Goal: Information Seeking & Learning: Learn about a topic

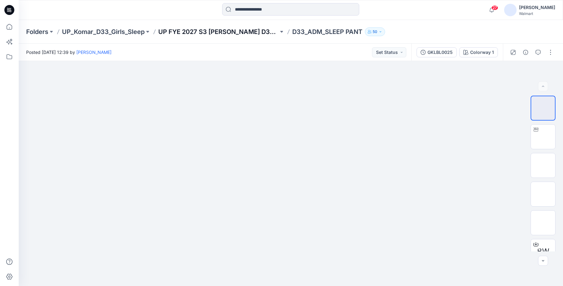
click at [254, 31] on p "UP FYE 2027 S3 [PERSON_NAME] D33 Girls Sleep" at bounding box center [218, 31] width 120 height 9
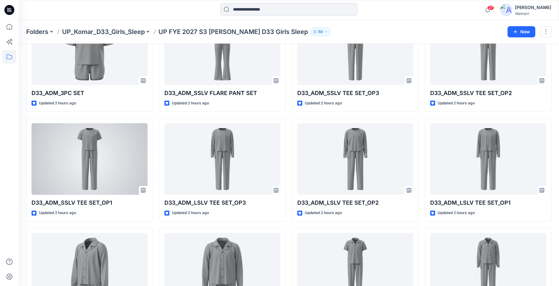
scroll to position [444, 0]
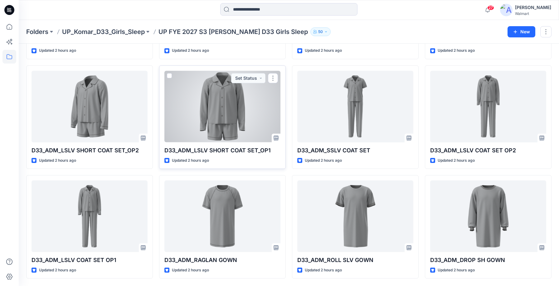
click at [235, 129] on div at bounding box center [222, 107] width 116 height 72
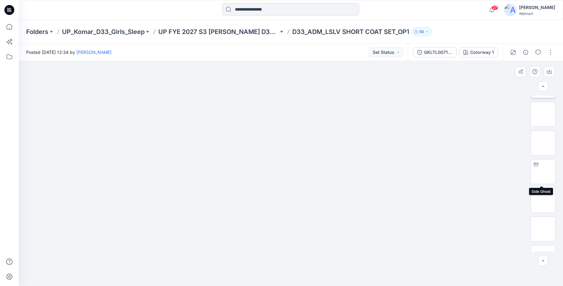
scroll to position [156, 0]
click at [543, 124] on img at bounding box center [543, 124] width 0 height 0
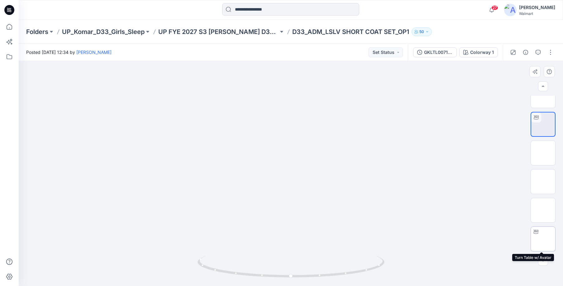
click at [543, 239] on img at bounding box center [543, 239] width 0 height 0
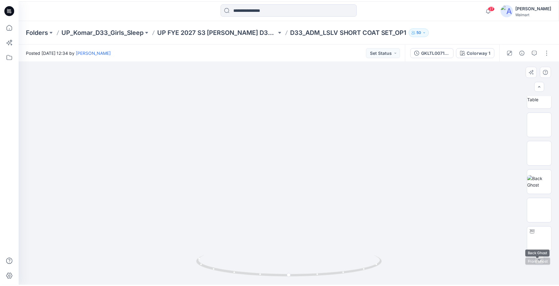
scroll to position [0, 0]
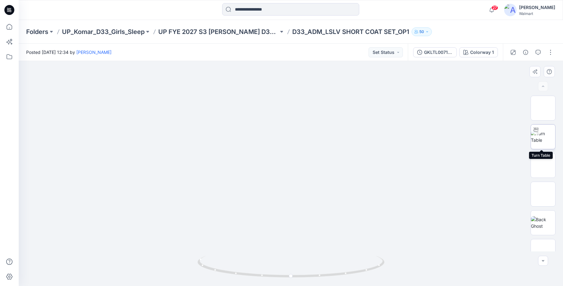
click at [544, 135] on img at bounding box center [543, 136] width 24 height 13
click at [243, 31] on p "UP FYE 2027 S3 [PERSON_NAME] D33 Girls Sleep" at bounding box center [218, 31] width 120 height 9
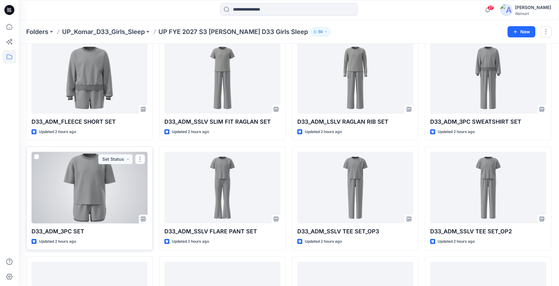
scroll to position [132, 0]
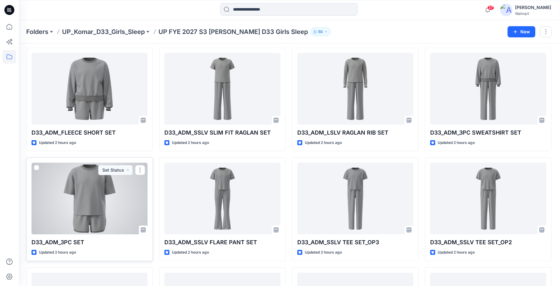
click at [93, 203] on div at bounding box center [89, 199] width 116 height 72
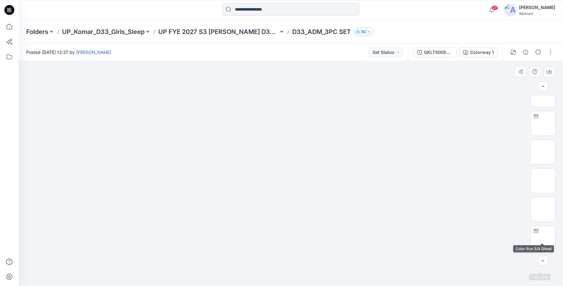
scroll to position [125, 0]
click at [543, 156] on img at bounding box center [543, 156] width 0 height 0
drag, startPoint x: 292, startPoint y: 278, endPoint x: 392, endPoint y: 276, distance: 100.4
click at [392, 276] on div at bounding box center [291, 173] width 545 height 225
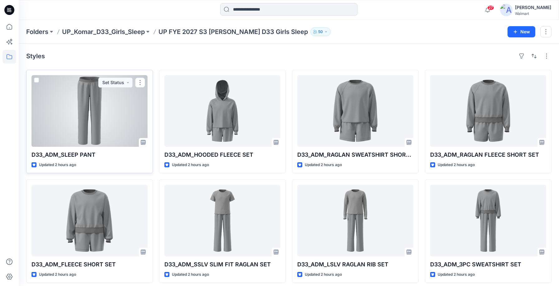
click at [99, 121] on div at bounding box center [89, 111] width 116 height 72
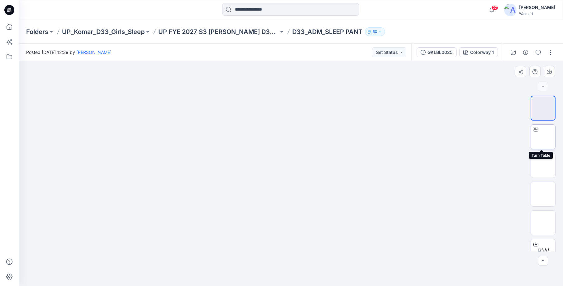
click at [543, 137] on img at bounding box center [543, 137] width 0 height 0
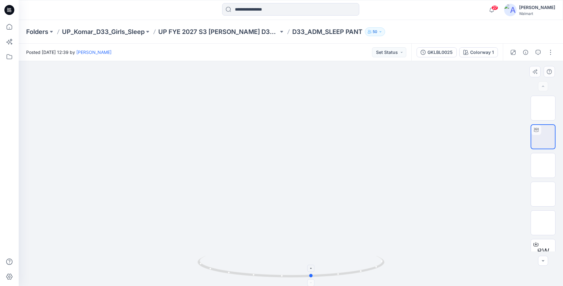
drag, startPoint x: 292, startPoint y: 275, endPoint x: 313, endPoint y: 274, distance: 20.9
click at [313, 274] on icon at bounding box center [292, 267] width 189 height 23
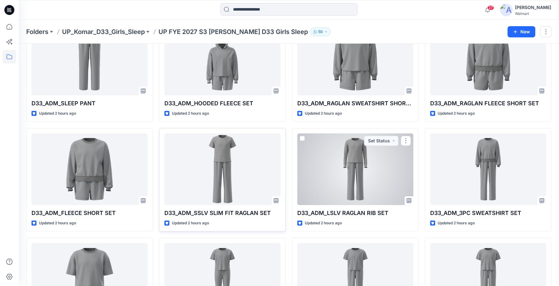
scroll to position [62, 0]
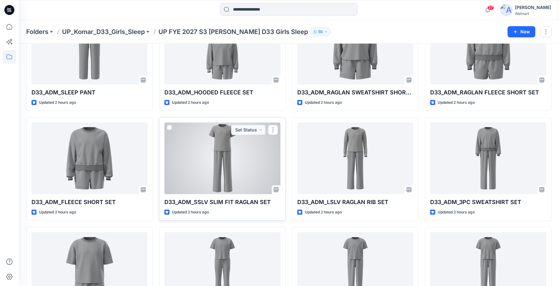
click at [224, 173] on div at bounding box center [222, 159] width 116 height 72
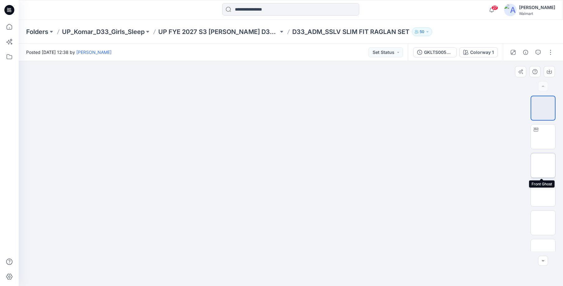
click at [543, 166] on img at bounding box center [543, 166] width 0 height 0
click at [543, 137] on img at bounding box center [543, 137] width 0 height 0
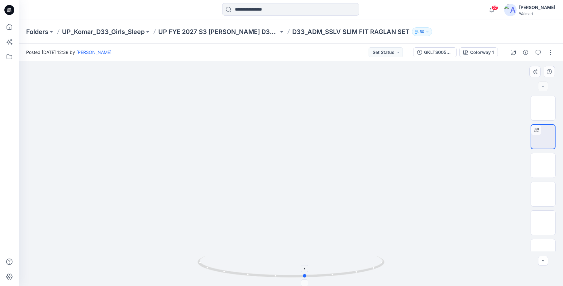
drag, startPoint x: 292, startPoint y: 277, endPoint x: 307, endPoint y: 270, distance: 16.0
click at [307, 270] on icon at bounding box center [292, 267] width 189 height 23
click at [243, 30] on p "UP FYE 2027 S3 [PERSON_NAME] D33 Girls Sleep" at bounding box center [218, 31] width 120 height 9
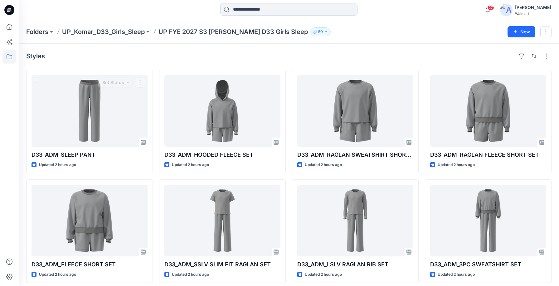
click at [4, 122] on div at bounding box center [9, 153] width 14 height 266
click at [11, 104] on div at bounding box center [9, 153] width 14 height 266
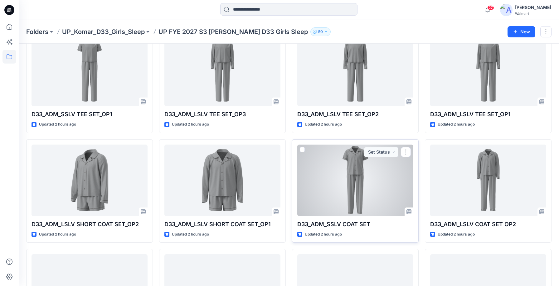
scroll to position [444, 0]
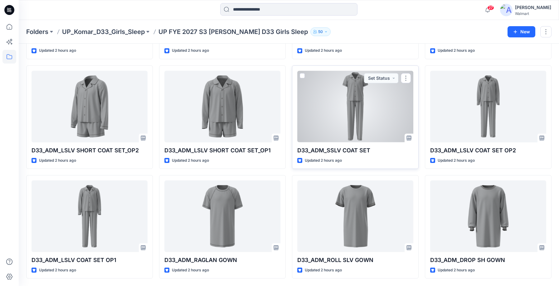
click at [356, 103] on div at bounding box center [355, 107] width 116 height 72
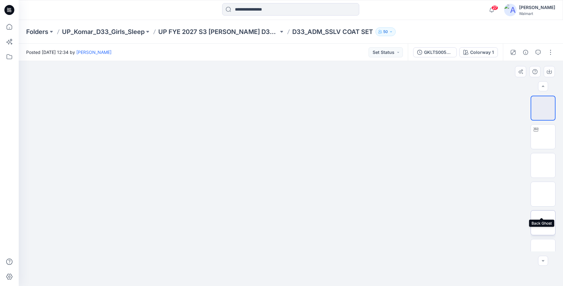
scroll to position [94, 0]
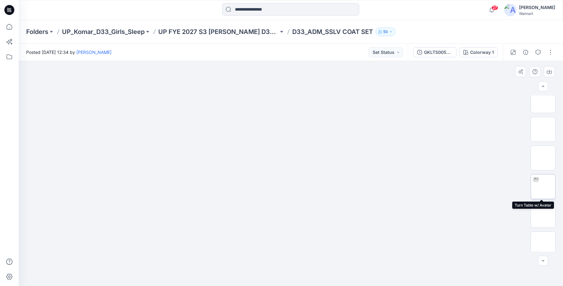
click at [543, 187] on img at bounding box center [543, 187] width 0 height 0
click at [543, 177] on img at bounding box center [543, 177] width 0 height 0
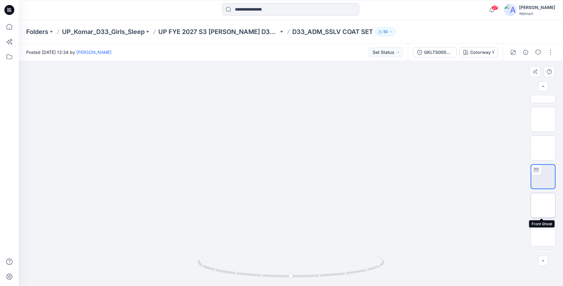
click at [543, 205] on img at bounding box center [543, 205] width 0 height 0
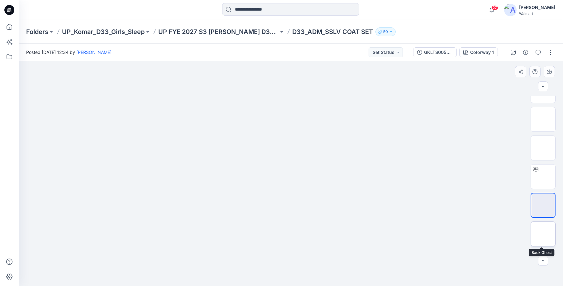
click at [543, 234] on img at bounding box center [543, 234] width 0 height 0
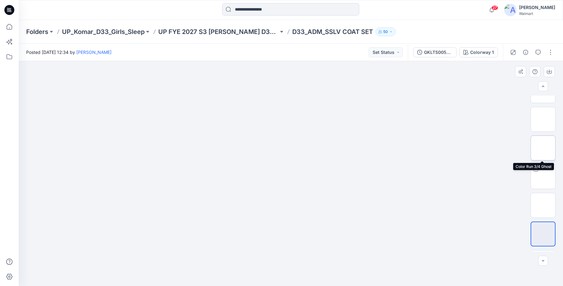
click at [543, 148] on img at bounding box center [543, 148] width 0 height 0
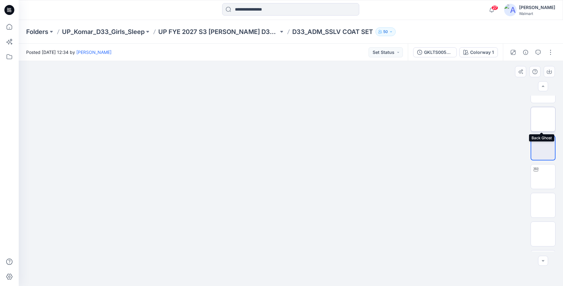
click at [543, 119] on img at bounding box center [543, 119] width 0 height 0
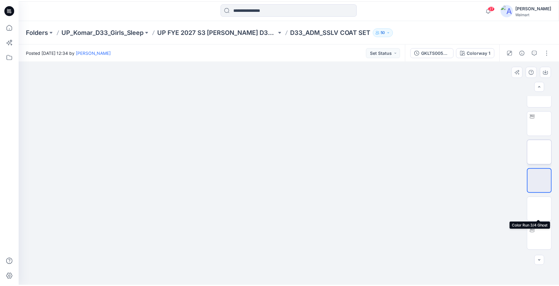
scroll to position [156, 0]
click at [543, 153] on img at bounding box center [543, 153] width 0 height 0
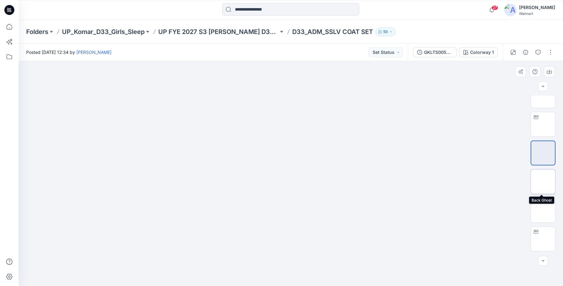
click at [543, 182] on img at bounding box center [543, 182] width 0 height 0
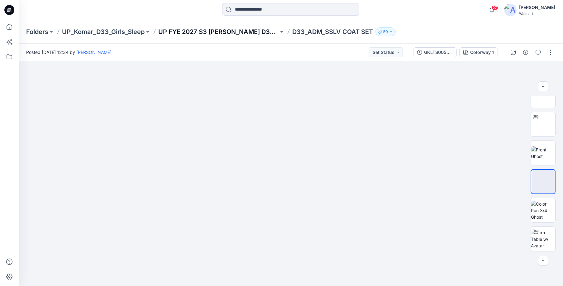
click at [248, 33] on p "UP FYE 2027 S3 [PERSON_NAME] D33 Girls Sleep" at bounding box center [218, 31] width 120 height 9
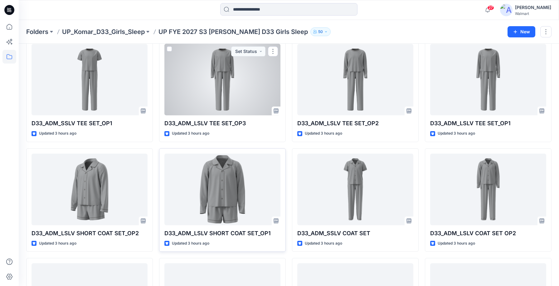
scroll to position [444, 0]
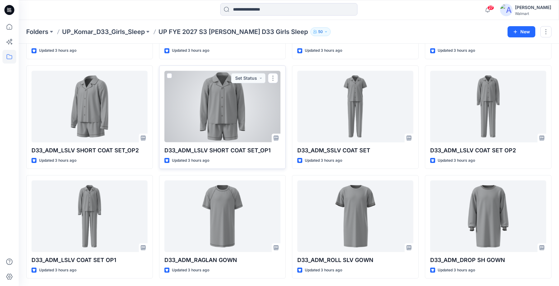
click at [213, 107] on div at bounding box center [222, 107] width 116 height 72
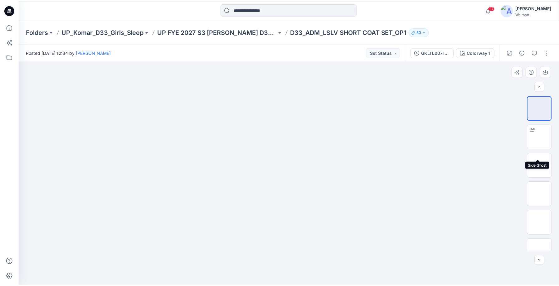
scroll to position [187, 0]
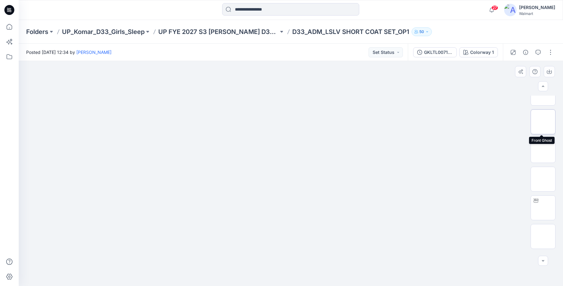
click at [543, 122] on img at bounding box center [543, 122] width 0 height 0
click at [543, 151] on img at bounding box center [543, 151] width 0 height 0
drag, startPoint x: 546, startPoint y: 179, endPoint x: 544, endPoint y: 177, distance: 3.3
click at [543, 179] on img at bounding box center [543, 179] width 0 height 0
click at [262, 32] on p "UP FYE 2027 S3 [PERSON_NAME] D33 Girls Sleep" at bounding box center [218, 31] width 120 height 9
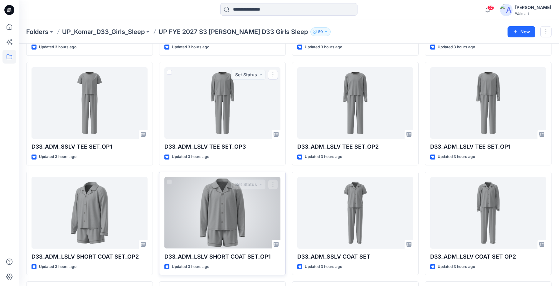
scroll to position [405, 0]
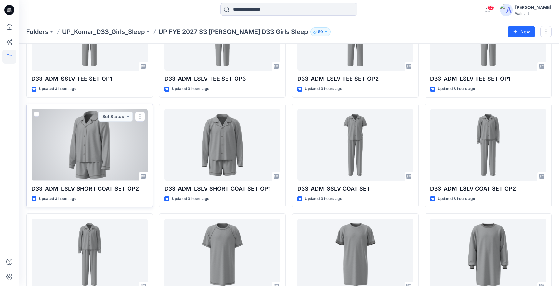
click at [86, 142] on div at bounding box center [89, 145] width 116 height 72
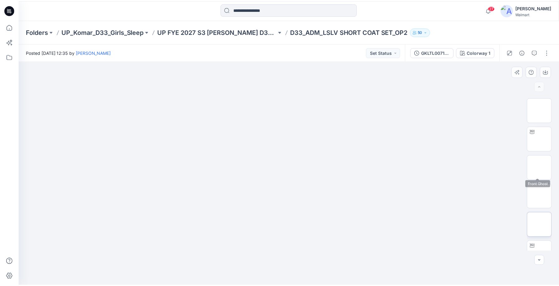
scroll to position [187, 0]
click at [543, 122] on img at bounding box center [543, 122] width 0 height 0
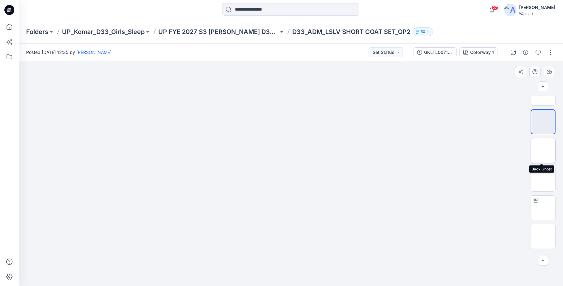
click at [543, 151] on img at bounding box center [543, 151] width 0 height 0
click at [543, 122] on img at bounding box center [543, 122] width 0 height 0
click at [243, 31] on p "UP FYE 2027 S3 [PERSON_NAME] D33 Girls Sleep" at bounding box center [218, 31] width 120 height 9
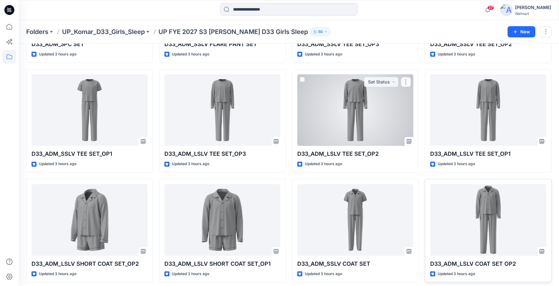
scroll to position [319, 0]
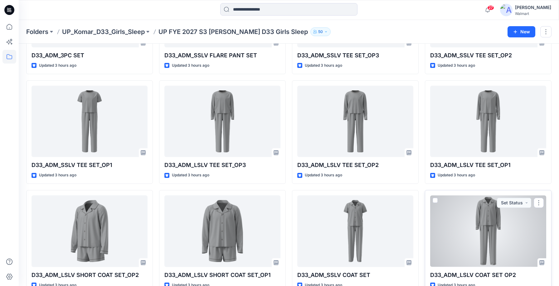
click at [483, 226] on div at bounding box center [488, 231] width 116 height 72
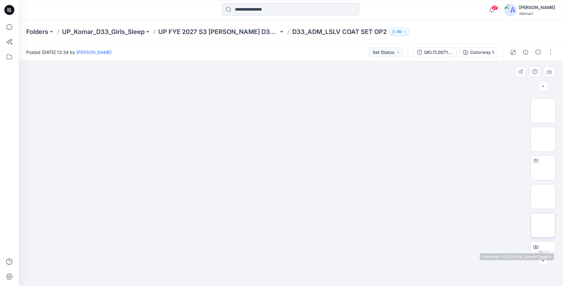
scroll to position [218, 0]
click at [543, 234] on img at bounding box center [543, 234] width 0 height 0
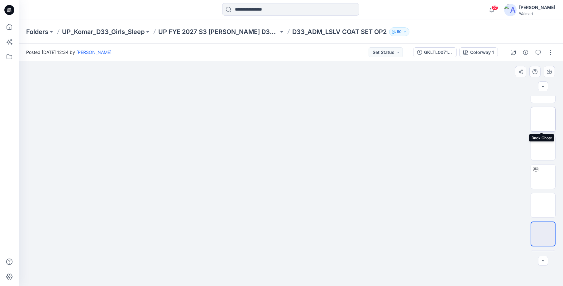
click at [543, 119] on img at bounding box center [543, 119] width 0 height 0
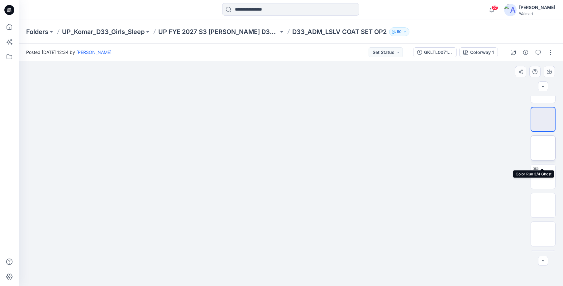
scroll to position [187, 0]
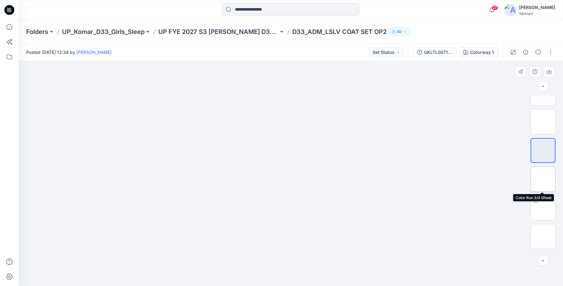
click at [543, 179] on img at bounding box center [543, 179] width 0 height 0
click at [543, 151] on img at bounding box center [543, 151] width 0 height 0
click at [543, 122] on img at bounding box center [543, 122] width 0 height 0
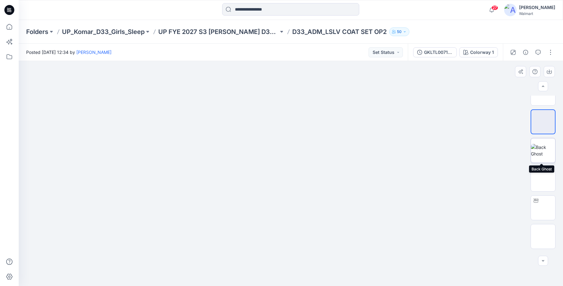
click at [545, 144] on img at bounding box center [543, 150] width 24 height 13
click at [543, 122] on img at bounding box center [543, 122] width 0 height 0
click at [541, 146] on img at bounding box center [543, 150] width 24 height 13
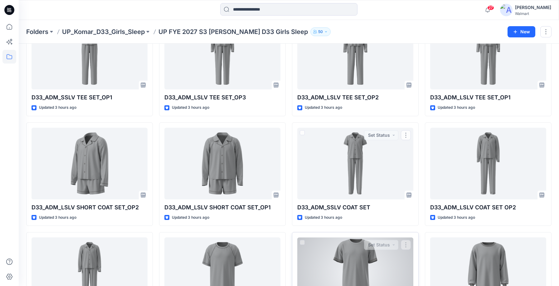
scroll to position [444, 0]
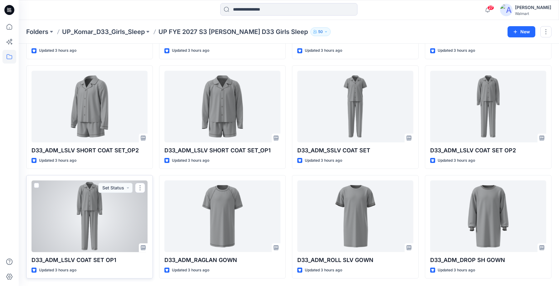
click at [90, 214] on div at bounding box center [89, 217] width 116 height 72
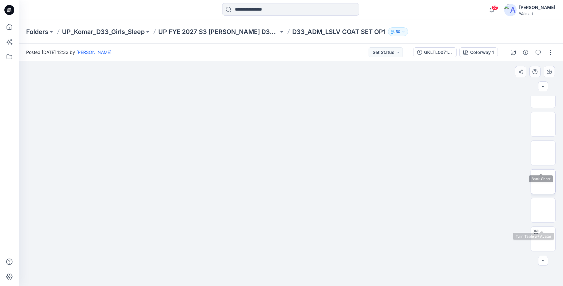
scroll to position [62, 0]
click at [543, 189] on img at bounding box center [543, 189] width 0 height 0
click at [543, 153] on img at bounding box center [543, 153] width 0 height 0
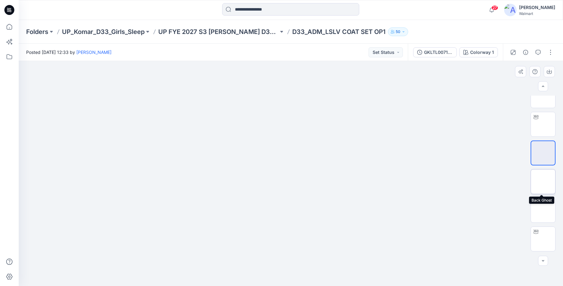
click at [543, 182] on img at bounding box center [543, 182] width 0 height 0
click at [543, 153] on img at bounding box center [543, 153] width 0 height 0
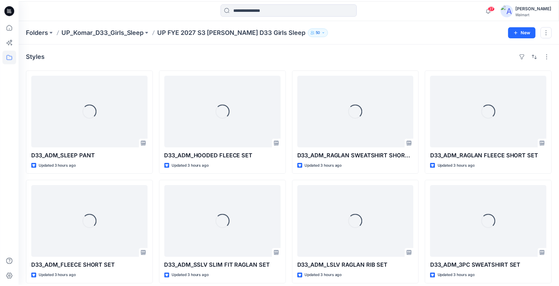
scroll to position [444, 0]
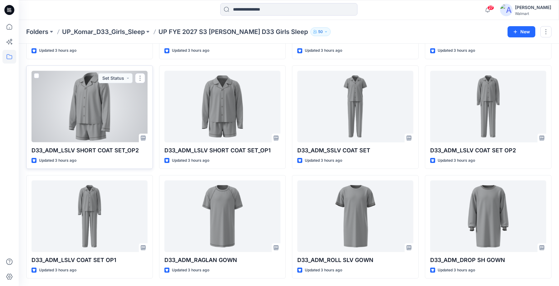
click at [105, 112] on div at bounding box center [89, 107] width 116 height 72
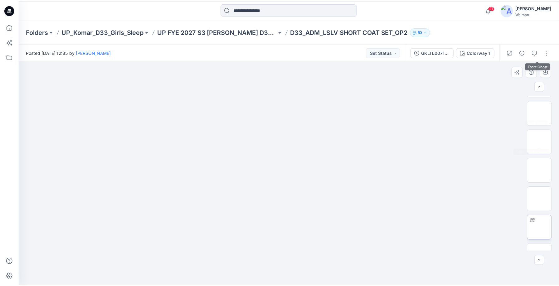
scroll to position [125, 0]
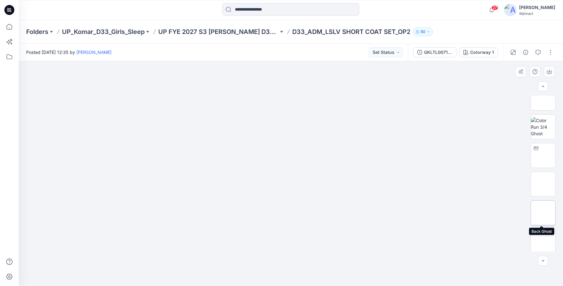
click at [543, 213] on img at bounding box center [543, 213] width 0 height 0
click at [239, 32] on p "UP FYE 2027 S3 [PERSON_NAME] D33 Girls Sleep" at bounding box center [218, 31] width 120 height 9
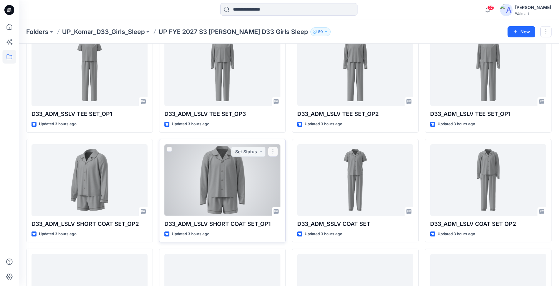
scroll to position [374, 0]
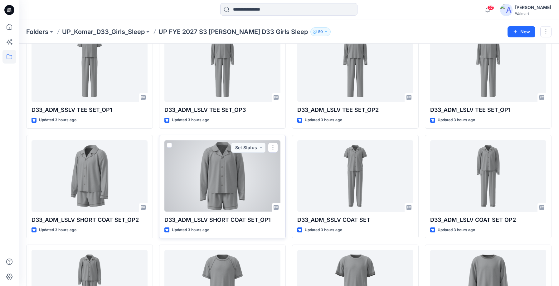
click at [212, 178] on div at bounding box center [222, 176] width 116 height 72
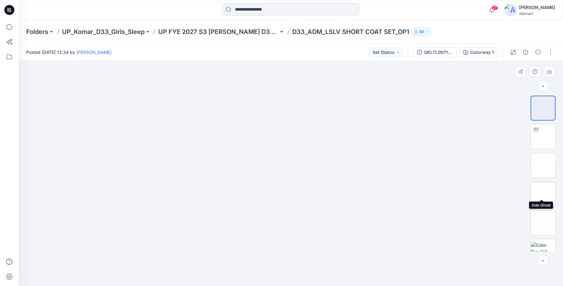
scroll to position [156, 0]
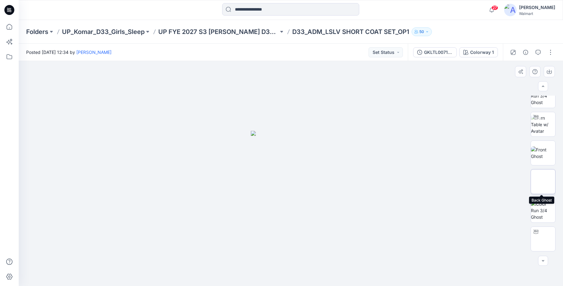
click at [543, 182] on img at bounding box center [543, 182] width 0 height 0
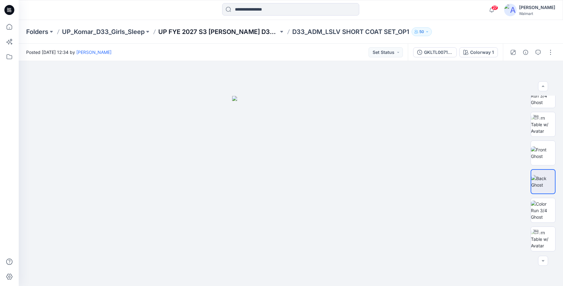
click at [229, 31] on p "UP FYE 2027 S3 [PERSON_NAME] D33 Girls Sleep" at bounding box center [218, 31] width 120 height 9
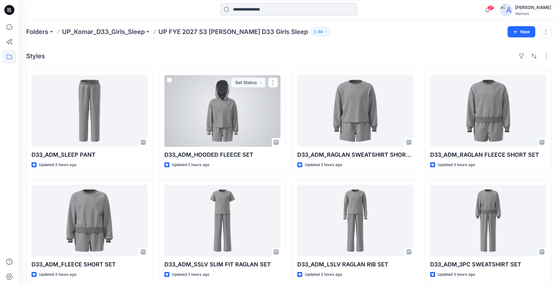
click at [234, 104] on div at bounding box center [222, 111] width 116 height 72
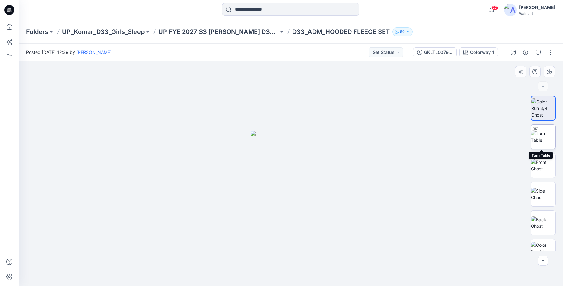
click at [544, 140] on img at bounding box center [543, 136] width 24 height 13
drag, startPoint x: 291, startPoint y: 271, endPoint x: 263, endPoint y: 272, distance: 27.8
click at [263, 272] on icon at bounding box center [292, 267] width 189 height 23
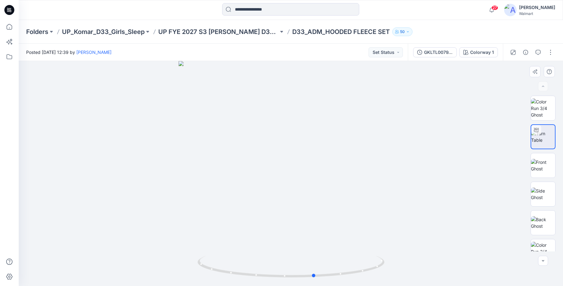
drag, startPoint x: 291, startPoint y: 278, endPoint x: 502, endPoint y: 261, distance: 211.4
click at [502, 261] on div at bounding box center [291, 173] width 545 height 225
click at [545, 195] on img at bounding box center [543, 194] width 24 height 13
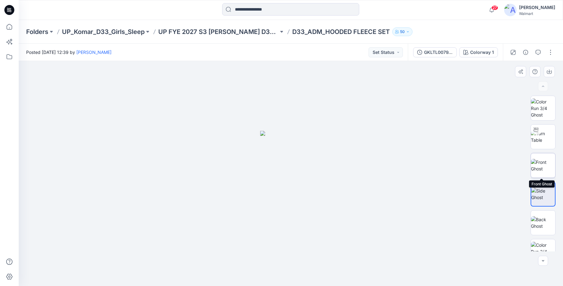
click at [549, 168] on img at bounding box center [543, 165] width 24 height 13
click at [547, 195] on img at bounding box center [543, 194] width 24 height 13
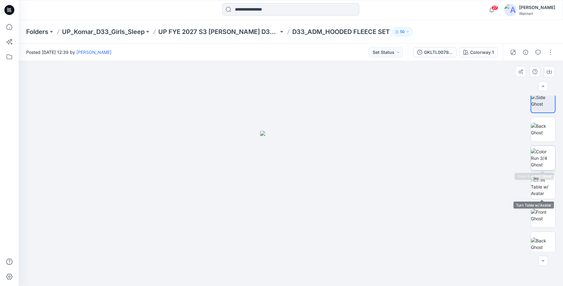
click at [542, 167] on img at bounding box center [543, 158] width 24 height 20
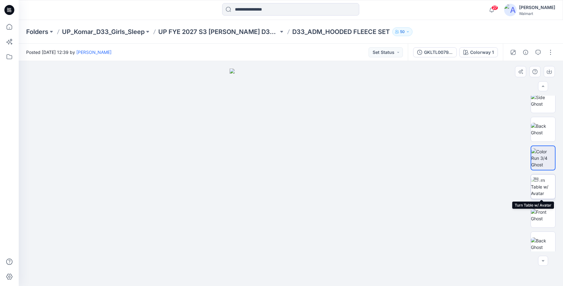
click at [547, 189] on img at bounding box center [543, 187] width 24 height 20
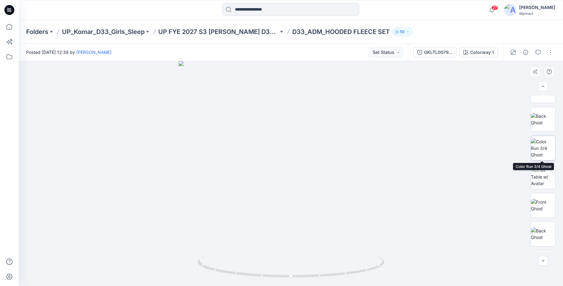
click at [546, 145] on img at bounding box center [543, 148] width 24 height 20
click at [546, 122] on img at bounding box center [543, 119] width 24 height 13
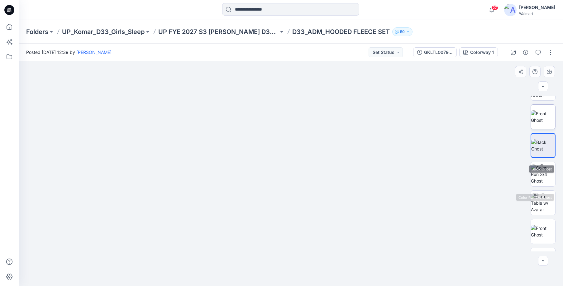
scroll to position [187, 0]
click at [540, 126] on img at bounding box center [543, 121] width 24 height 13
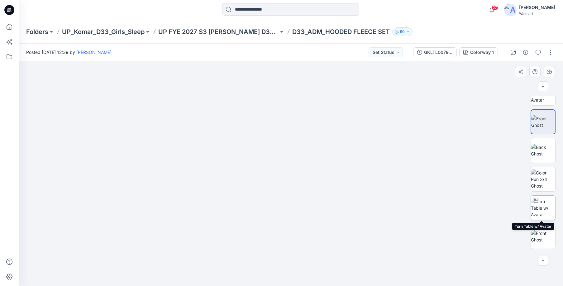
click at [542, 214] on img at bounding box center [543, 208] width 24 height 20
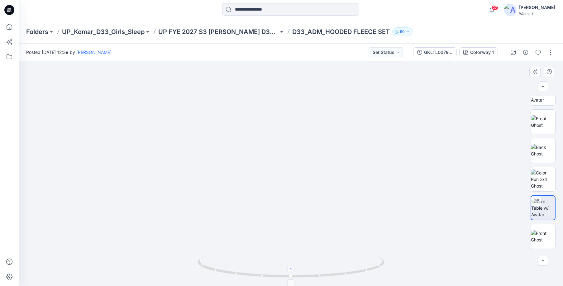
drag, startPoint x: 292, startPoint y: 270, endPoint x: 309, endPoint y: 270, distance: 16.5
click at [309, 270] on icon at bounding box center [292, 267] width 189 height 23
drag, startPoint x: 297, startPoint y: 181, endPoint x: 295, endPoint y: 208, distance: 26.9
click at [295, 208] on img at bounding box center [291, 165] width 311 height 241
drag, startPoint x: 291, startPoint y: 277, endPoint x: 354, endPoint y: 269, distance: 63.5
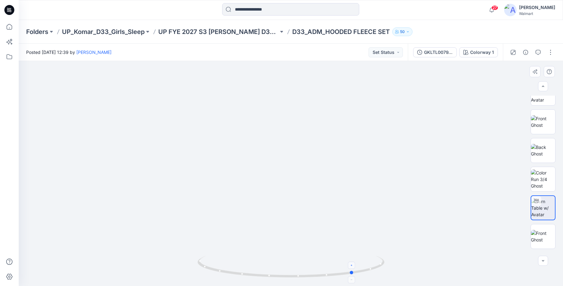
click at [354, 269] on icon at bounding box center [292, 267] width 189 height 23
click at [251, 32] on p "UP FYE 2027 S3 [PERSON_NAME] D33 Girls Sleep" at bounding box center [218, 31] width 120 height 9
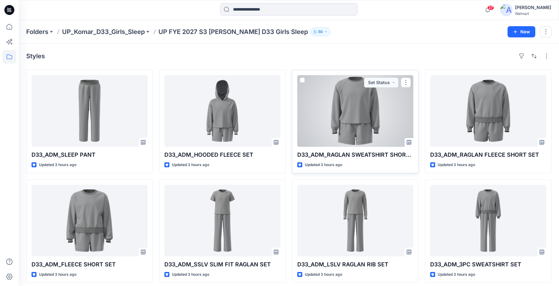
click at [365, 104] on div at bounding box center [355, 111] width 116 height 72
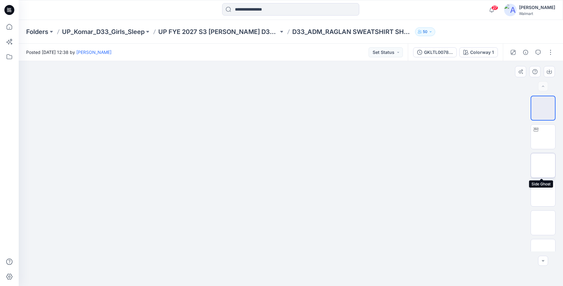
click at [543, 166] on img at bounding box center [543, 166] width 0 height 0
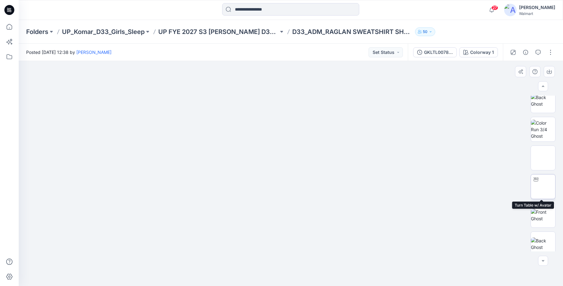
click at [543, 187] on img at bounding box center [543, 187] width 0 height 0
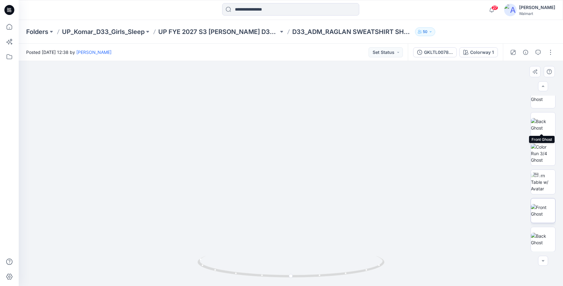
scroll to position [218, 0]
click at [542, 177] on img at bounding box center [543, 177] width 24 height 20
drag, startPoint x: 292, startPoint y: 275, endPoint x: 359, endPoint y: 277, distance: 67.1
click at [359, 277] on icon at bounding box center [292, 267] width 189 height 23
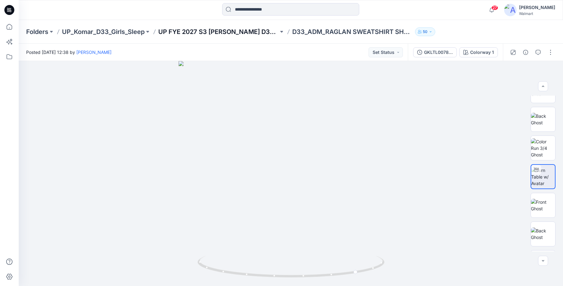
click at [246, 34] on p "UP FYE 2027 S3 [PERSON_NAME] D33 Girls Sleep" at bounding box center [218, 31] width 120 height 9
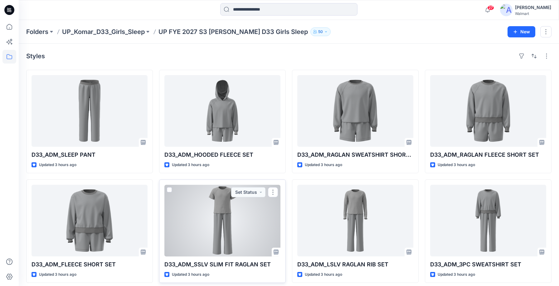
click at [221, 224] on div at bounding box center [222, 221] width 116 height 72
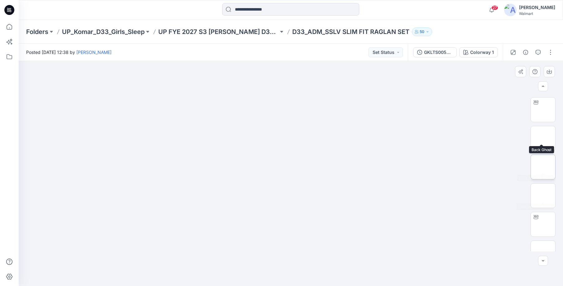
scroll to position [218, 0]
click at [542, 180] on img at bounding box center [543, 177] width 24 height 20
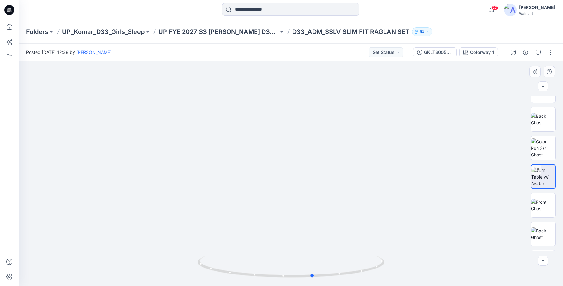
drag, startPoint x: 291, startPoint y: 277, endPoint x: 300, endPoint y: 229, distance: 48.6
click at [312, 278] on icon at bounding box center [292, 267] width 189 height 23
click at [550, 205] on img at bounding box center [543, 205] width 24 height 13
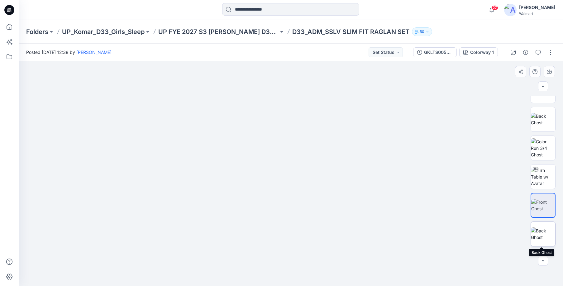
click at [545, 235] on img at bounding box center [543, 234] width 24 height 13
click at [545, 205] on img at bounding box center [543, 205] width 24 height 13
click at [545, 176] on img at bounding box center [543, 177] width 24 height 20
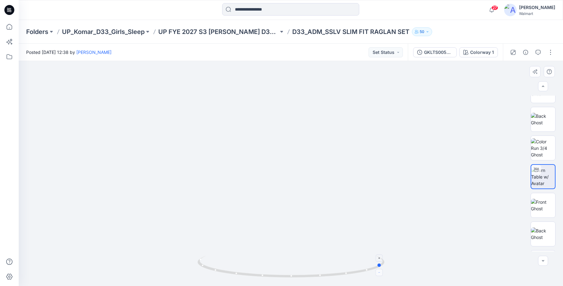
drag, startPoint x: 291, startPoint y: 277, endPoint x: 383, endPoint y: 274, distance: 91.7
click at [383, 274] on icon at bounding box center [292, 267] width 189 height 23
click at [465, 100] on img at bounding box center [291, 109] width 483 height 354
drag, startPoint x: 381, startPoint y: 264, endPoint x: 223, endPoint y: 269, distance: 158.1
click at [223, 269] on icon at bounding box center [292, 267] width 189 height 23
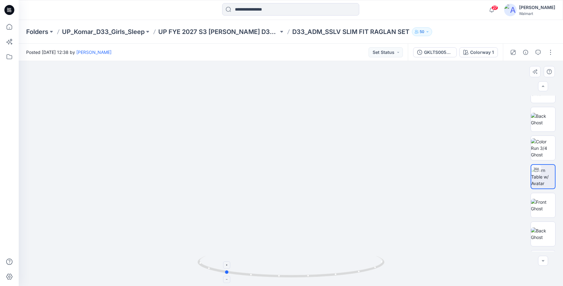
click at [223, 269] on icon at bounding box center [292, 267] width 189 height 23
drag, startPoint x: 227, startPoint y: 274, endPoint x: 243, endPoint y: 274, distance: 16.8
click at [243, 274] on circle at bounding box center [243, 274] width 4 height 4
click at [263, 31] on p "UP FYE 2027 S3 [PERSON_NAME] D33 Girls Sleep" at bounding box center [218, 31] width 120 height 9
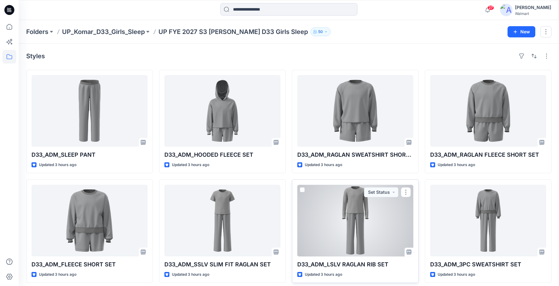
click at [353, 224] on div at bounding box center [355, 221] width 116 height 72
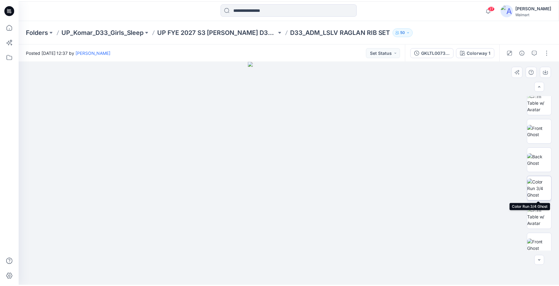
scroll to position [187, 0]
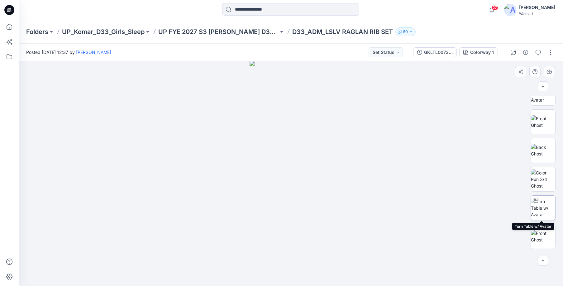
click at [542, 214] on img at bounding box center [543, 208] width 24 height 20
drag, startPoint x: 292, startPoint y: 277, endPoint x: 501, endPoint y: 280, distance: 208.3
click at [501, 280] on div at bounding box center [291, 173] width 545 height 225
click at [249, 34] on p "UP FYE 2027 S3 [PERSON_NAME] D33 Girls Sleep" at bounding box center [218, 31] width 120 height 9
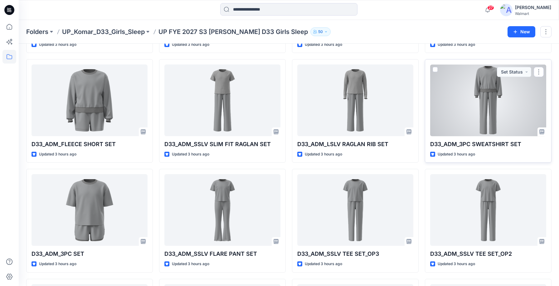
scroll to position [125, 0]
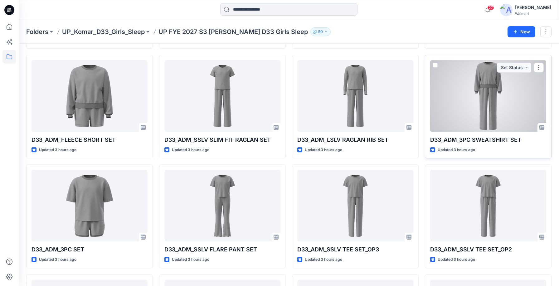
click at [497, 87] on div at bounding box center [488, 96] width 116 height 72
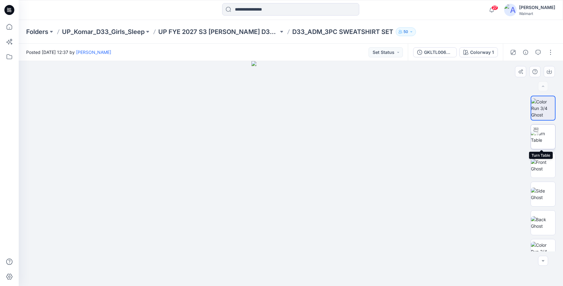
click at [548, 138] on img at bounding box center [543, 136] width 24 height 13
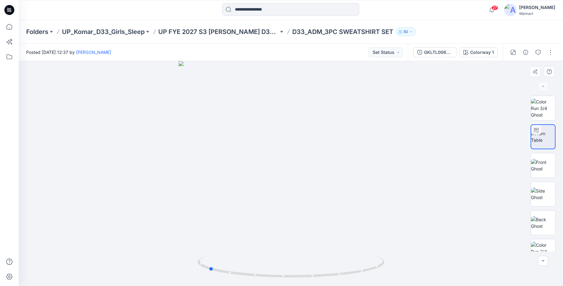
drag, startPoint x: 294, startPoint y: 277, endPoint x: 398, endPoint y: 277, distance: 104.4
click at [398, 277] on div at bounding box center [291, 173] width 545 height 225
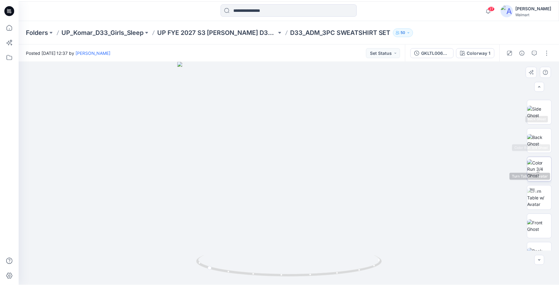
scroll to position [156, 0]
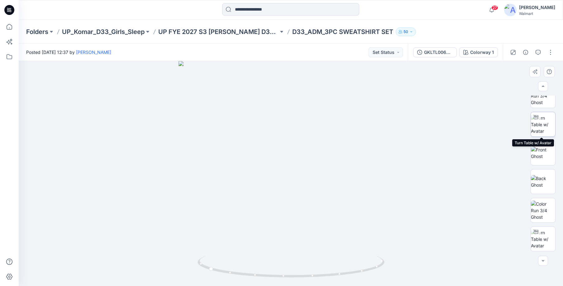
click at [546, 126] on img at bounding box center [543, 125] width 24 height 20
click at [545, 208] on img at bounding box center [543, 211] width 24 height 20
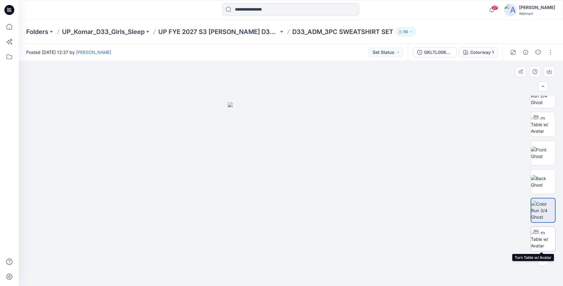
click at [542, 241] on img at bounding box center [543, 239] width 24 height 20
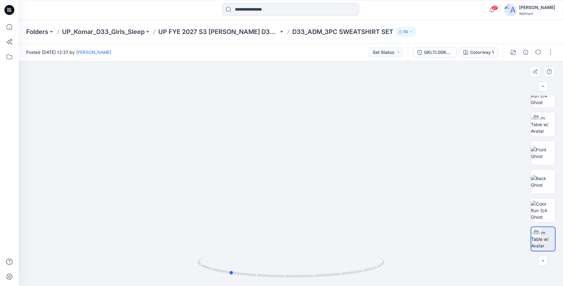
drag, startPoint x: 291, startPoint y: 277, endPoint x: 358, endPoint y: 181, distance: 117.6
click at [417, 276] on div at bounding box center [291, 173] width 545 height 225
click at [231, 36] on p "UP FYE 2027 S3 [PERSON_NAME] D33 Girls Sleep" at bounding box center [218, 31] width 120 height 9
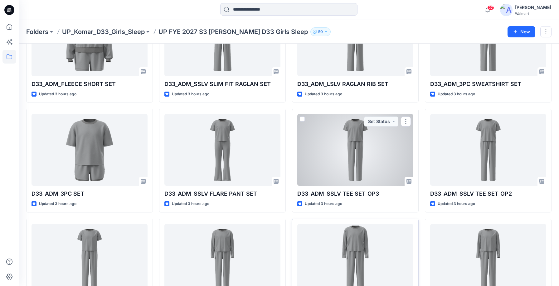
scroll to position [218, 0]
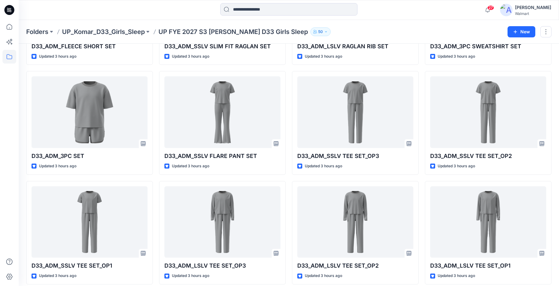
click at [53, 2] on div "27 Notifications Allyson Smith shared GKLBL0025 in UP FYE 2027 S3 Komar D33 Gir…" at bounding box center [289, 10] width 540 height 20
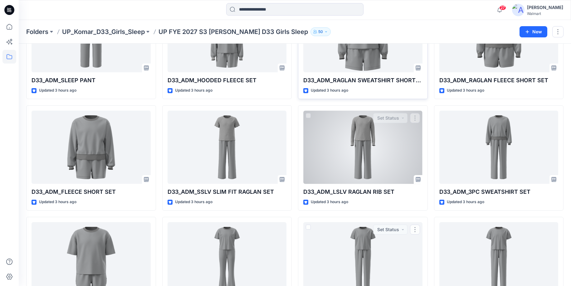
scroll to position [0, 0]
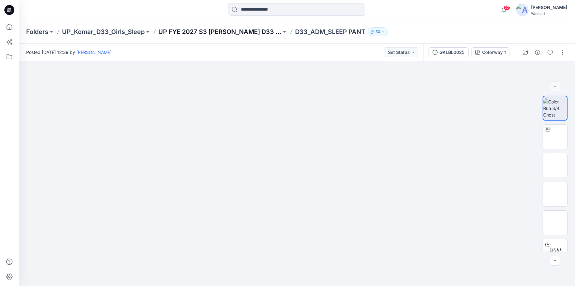
click at [239, 33] on p "UP FYE 2027 S3 [PERSON_NAME] D33 Girls Sleep" at bounding box center [219, 31] width 123 height 9
